Goal: Use online tool/utility: Utilize a website feature to perform a specific function

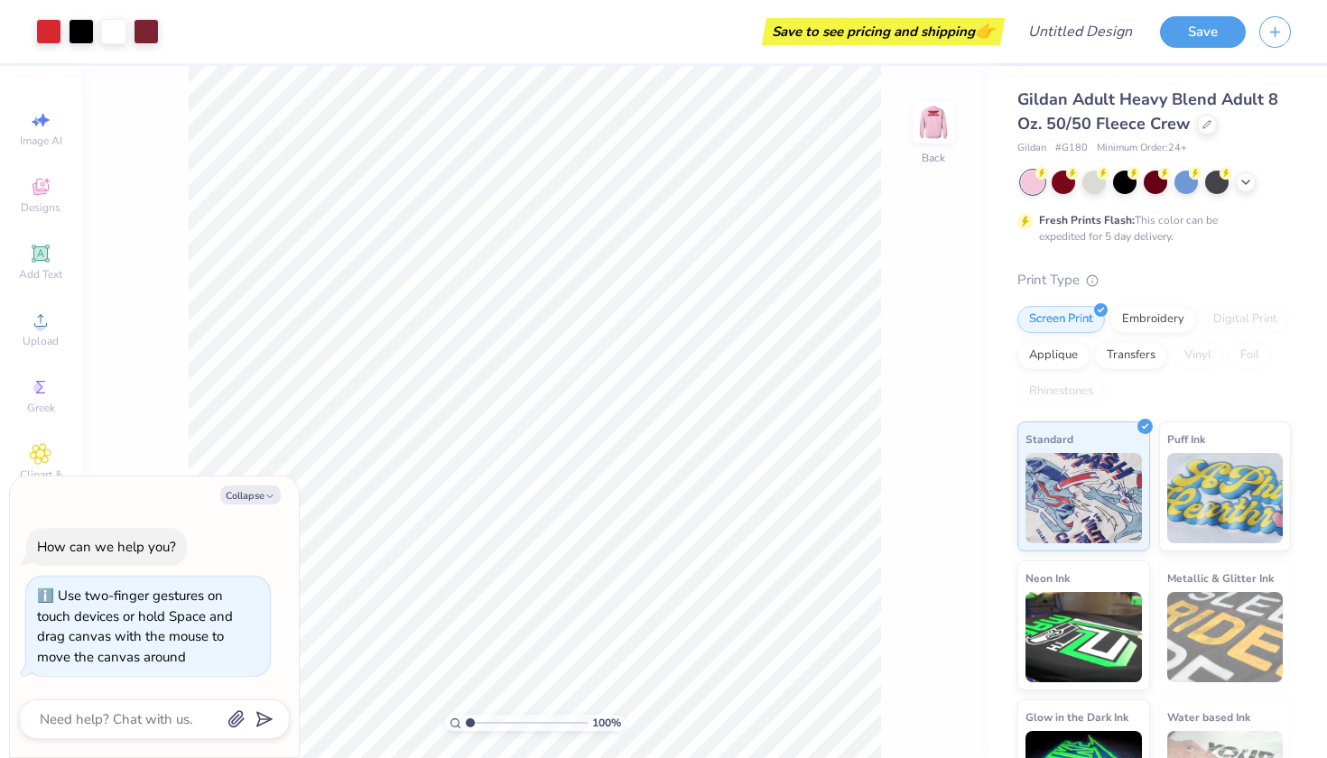
drag, startPoint x: 466, startPoint y: 719, endPoint x: 431, endPoint y: 726, distance: 35.9
type input "1"
click at [431, 726] on div "100 %" at bounding box center [535, 412] width 692 height 692
